Goal: Find specific page/section: Find specific page/section

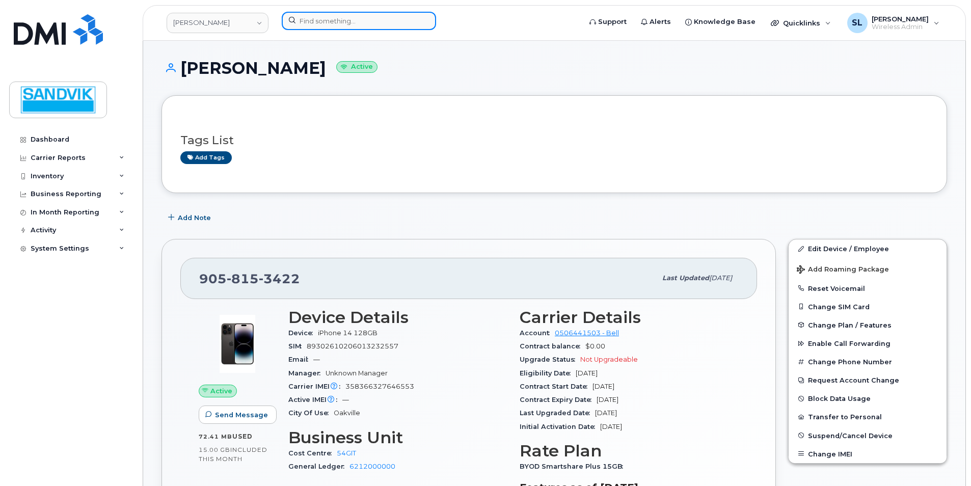
drag, startPoint x: 0, startPoint y: 0, endPoint x: 315, endPoint y: 24, distance: 316.3
click at [315, 24] on input at bounding box center [359, 21] width 154 height 18
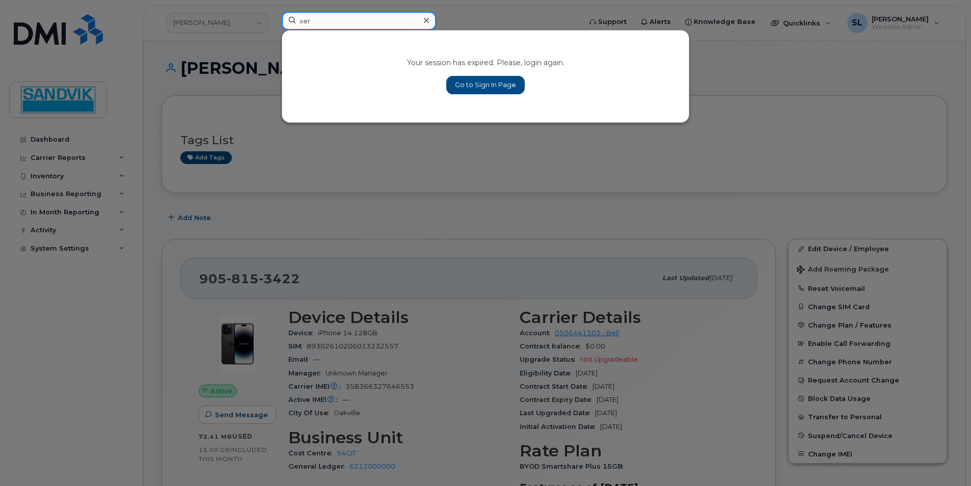
type input "Xeryus"
click at [484, 88] on link "Go to Sign In Page" at bounding box center [485, 85] width 78 height 18
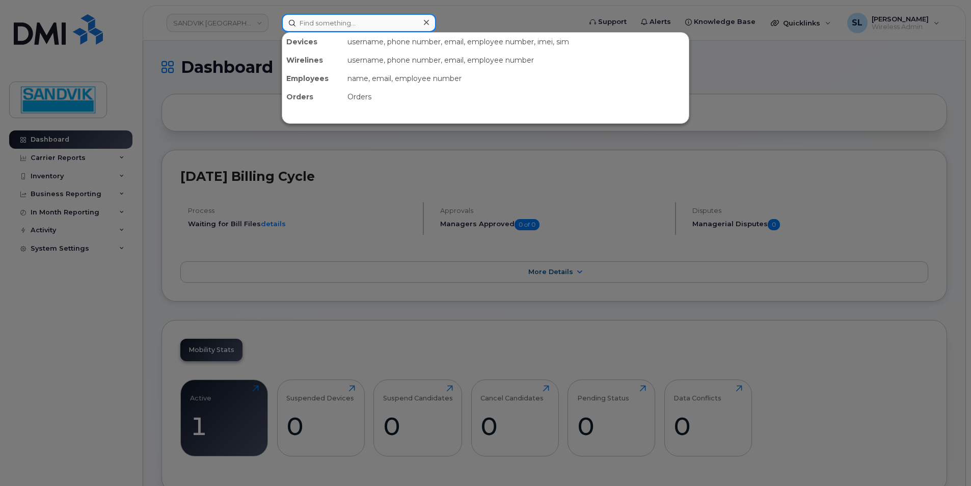
click at [381, 21] on input at bounding box center [359, 23] width 154 height 18
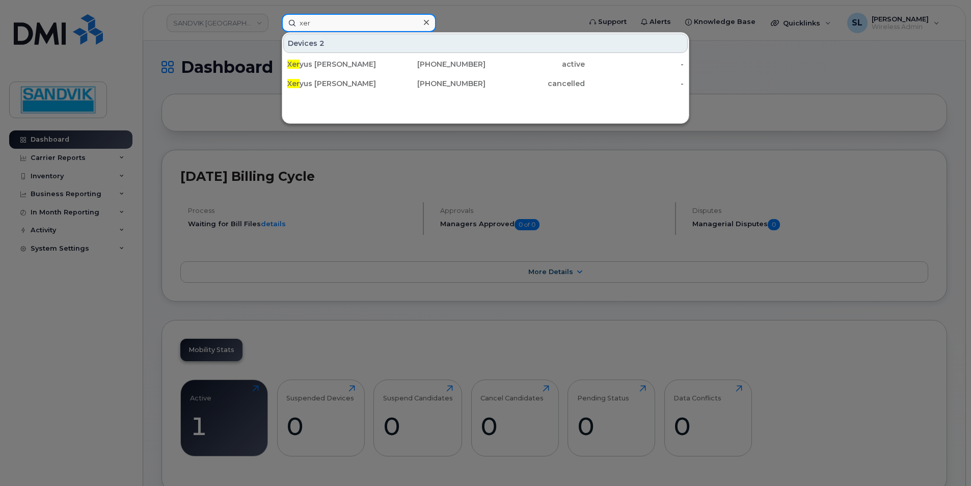
type input "Xeryus"
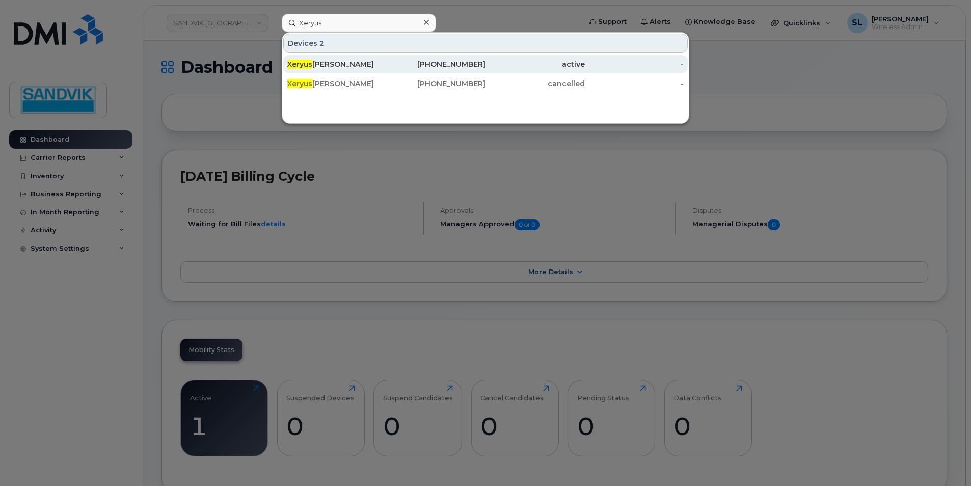
click at [321, 70] on div "Xeryus Divecha" at bounding box center [336, 64] width 99 height 18
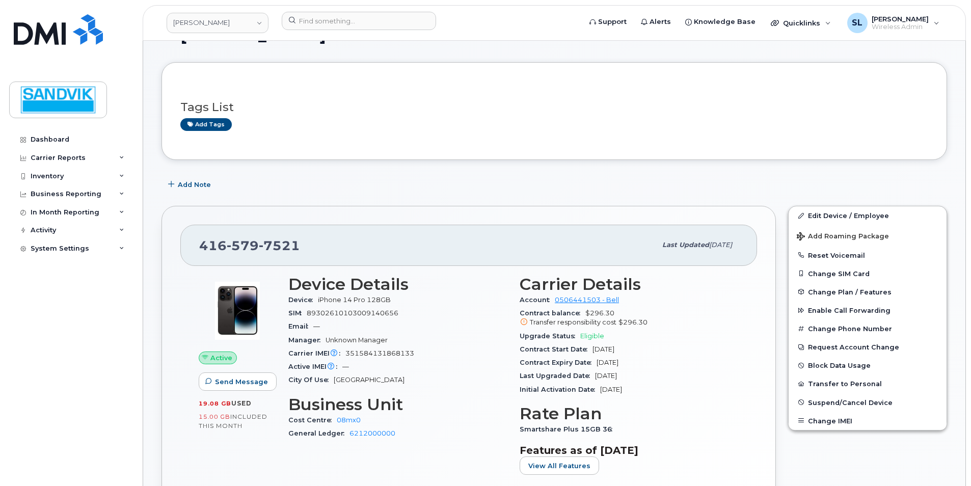
scroll to position [51, 0]
